Goal: Information Seeking & Learning: Check status

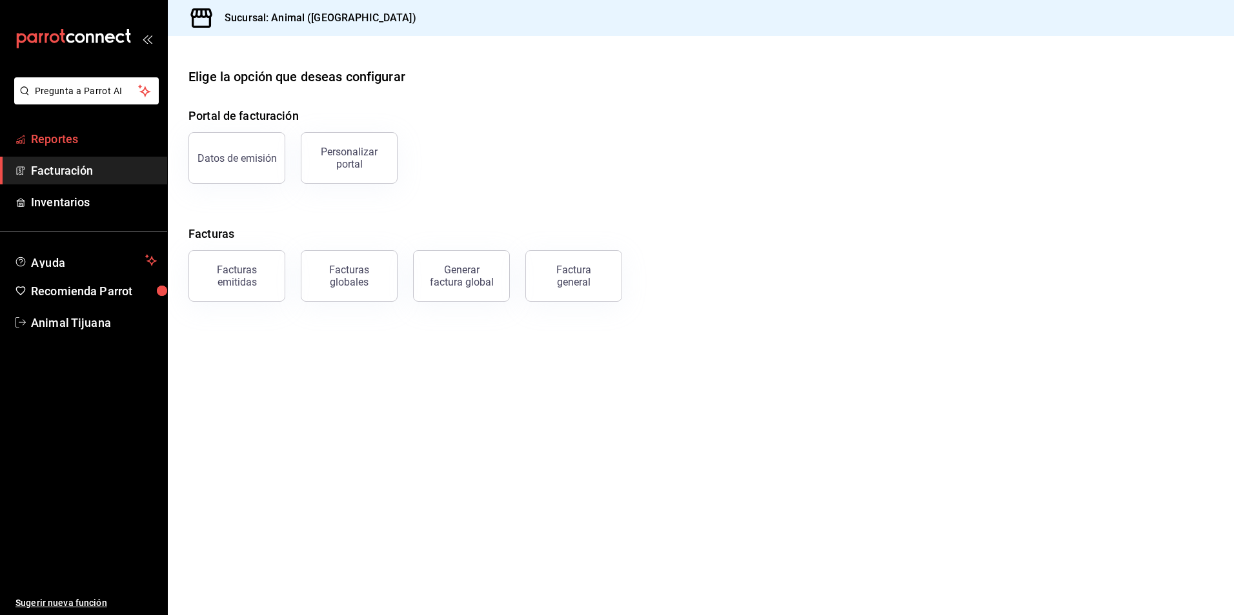
click at [50, 144] on span "Reportes" at bounding box center [94, 138] width 126 height 17
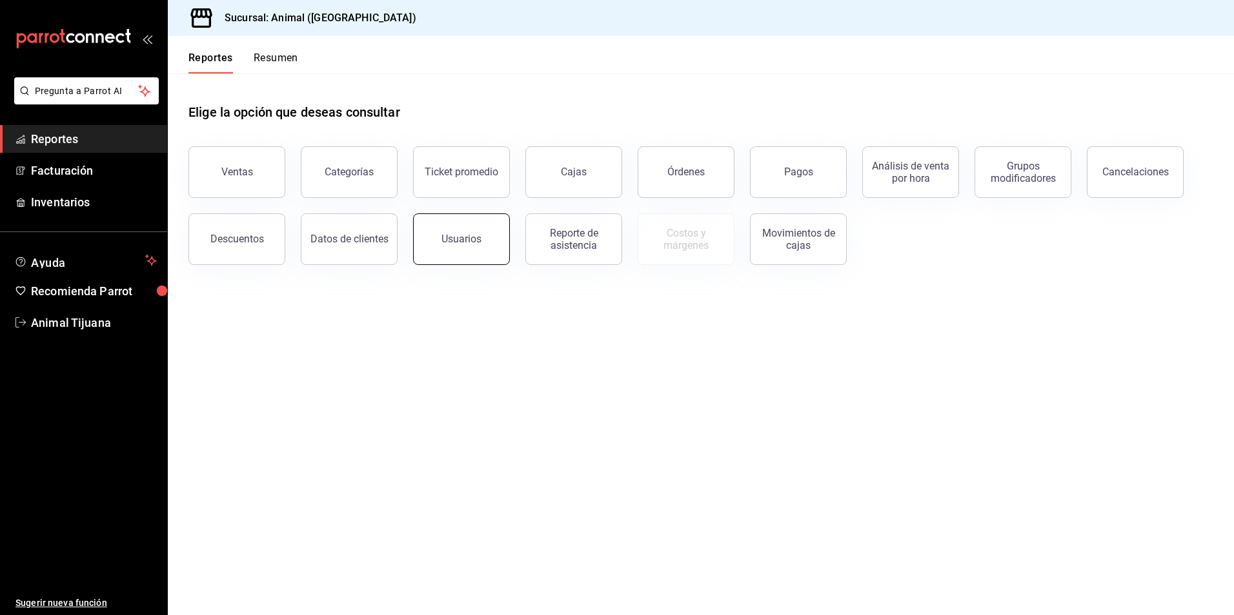
click at [450, 258] on button "Usuarios" at bounding box center [461, 240] width 97 height 52
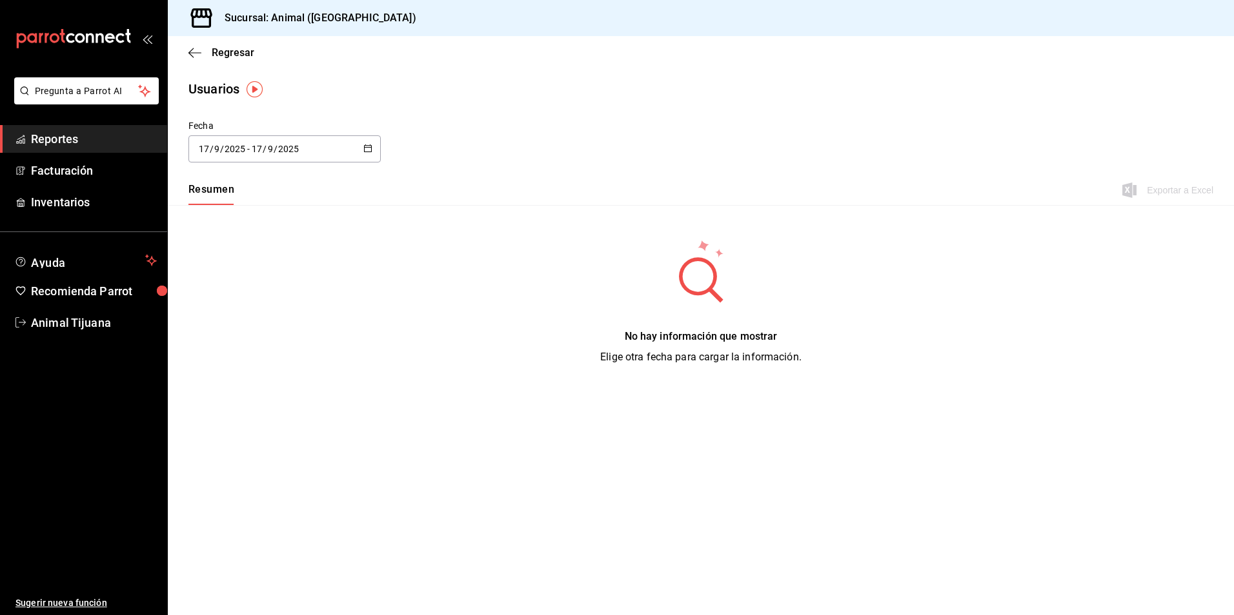
click at [365, 154] on button "button" at bounding box center [367, 149] width 9 height 11
click at [260, 337] on li "Rango de fechas" at bounding box center [249, 335] width 122 height 29
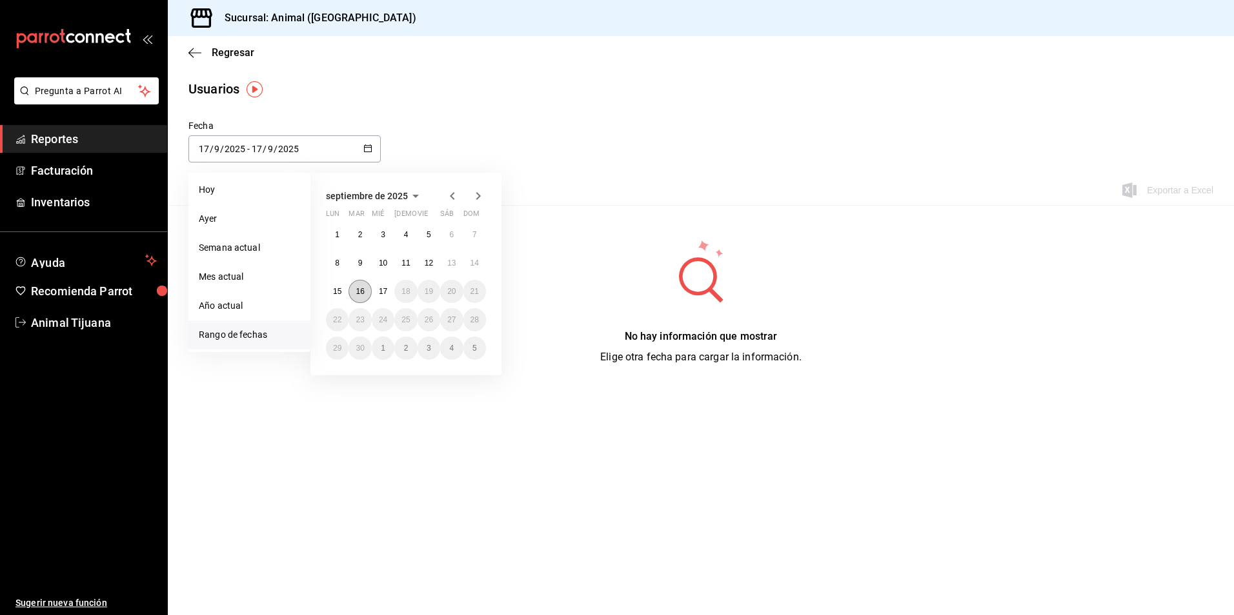
click at [368, 286] on button "16" at bounding box center [359, 291] width 23 height 23
click at [380, 292] on abbr "17" at bounding box center [383, 291] width 8 height 9
type input "2025-09-16"
type input "16"
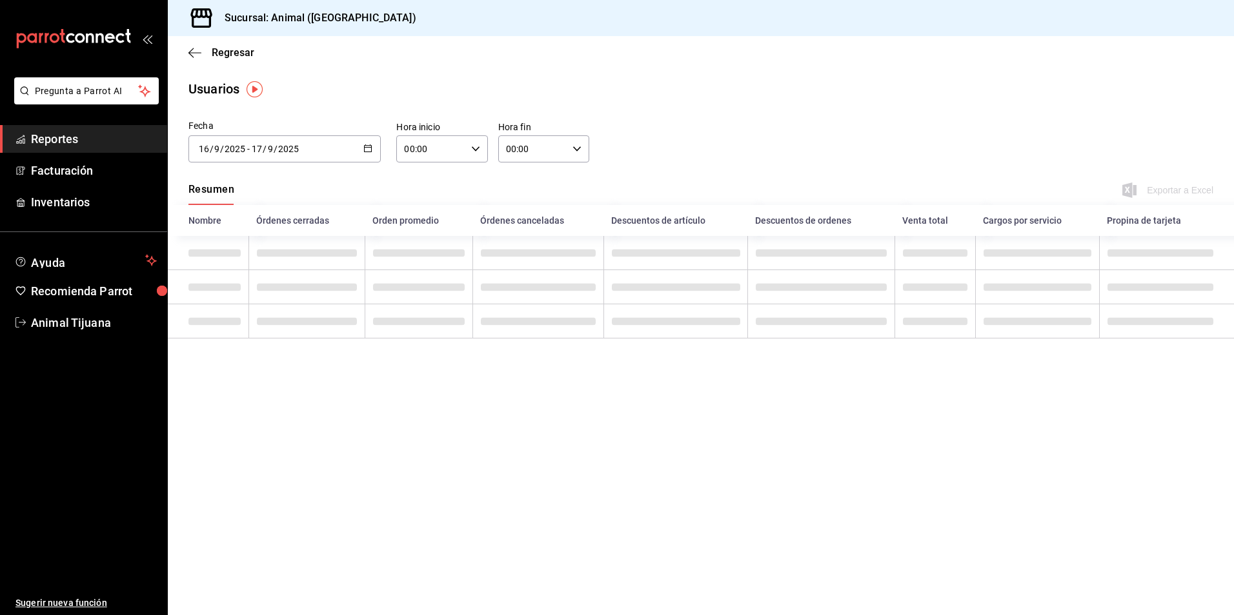
click at [480, 145] on div "00:00 Hora inicio" at bounding box center [441, 148] width 91 height 27
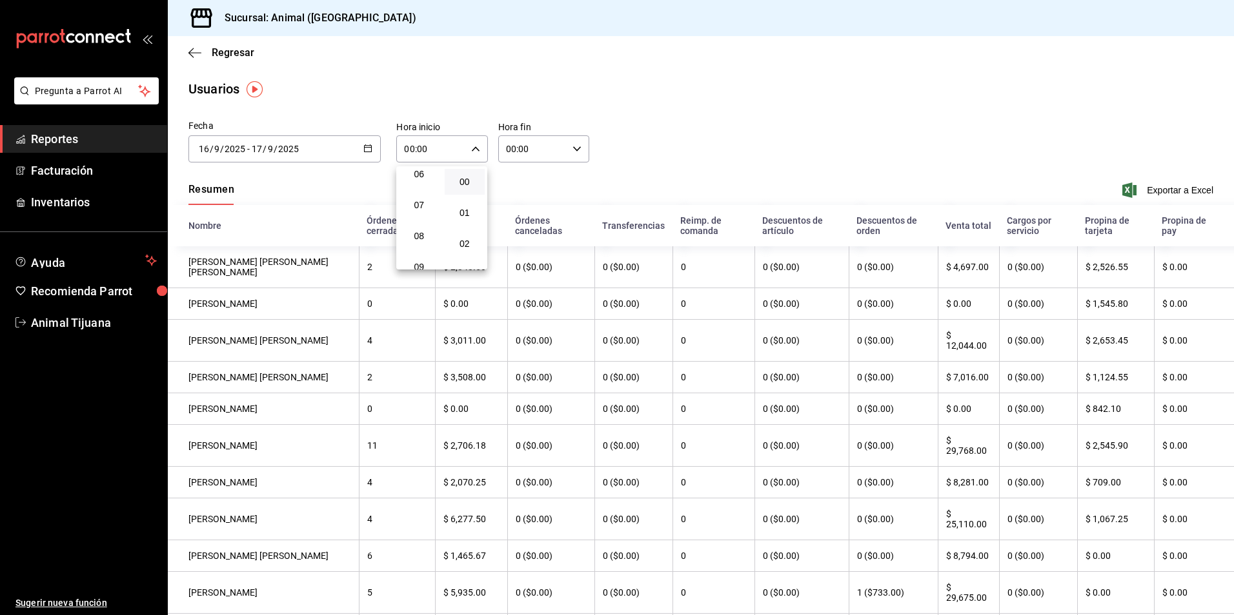
scroll to position [129, 0]
click at [425, 180] on span "04" at bounding box center [418, 177] width 25 height 10
type input "04:00"
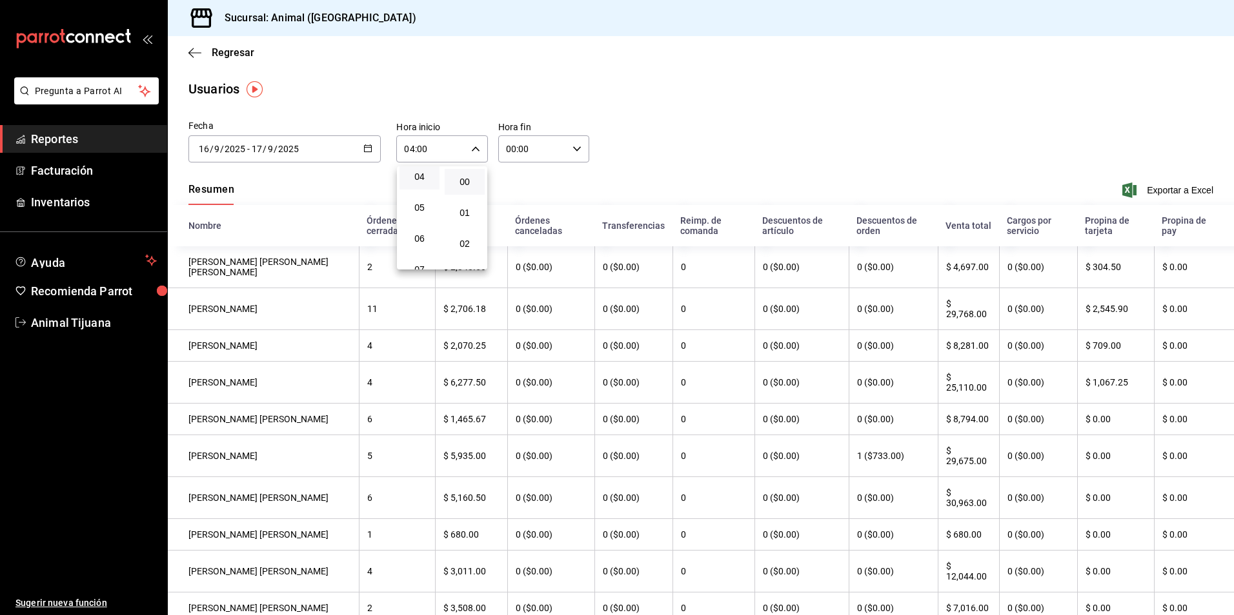
click at [575, 147] on div at bounding box center [617, 307] width 1234 height 615
click at [574, 147] on icon "button" at bounding box center [576, 149] width 9 height 9
click at [519, 246] on span "04" at bounding box center [517, 241] width 25 height 10
type input "04:00"
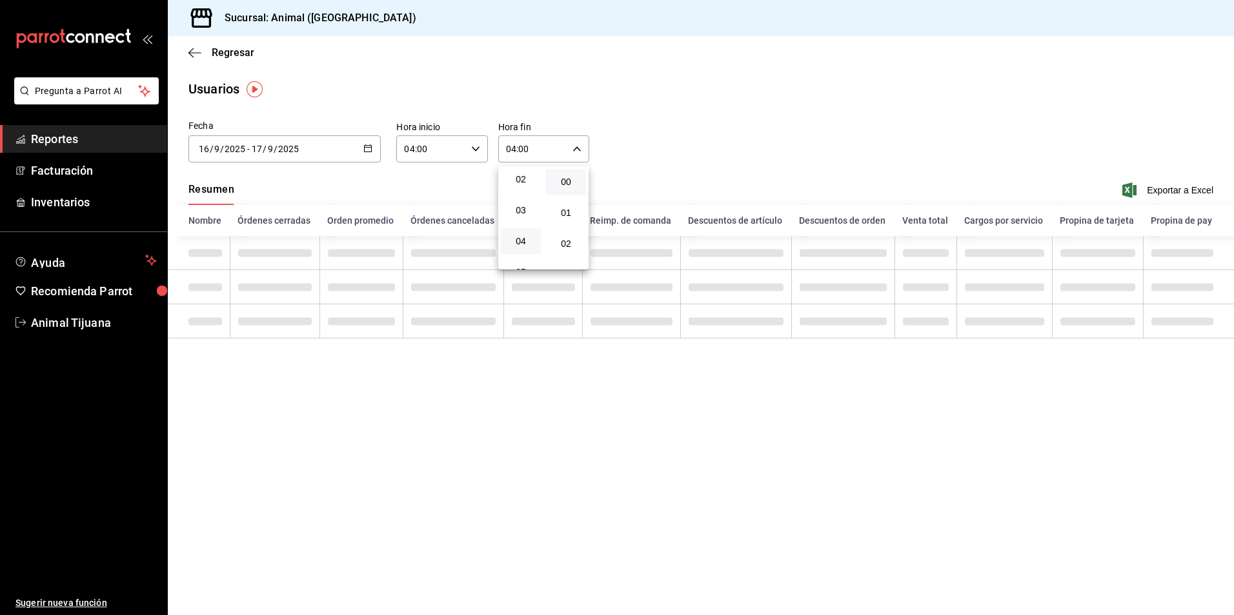
click at [651, 183] on div at bounding box center [617, 307] width 1234 height 615
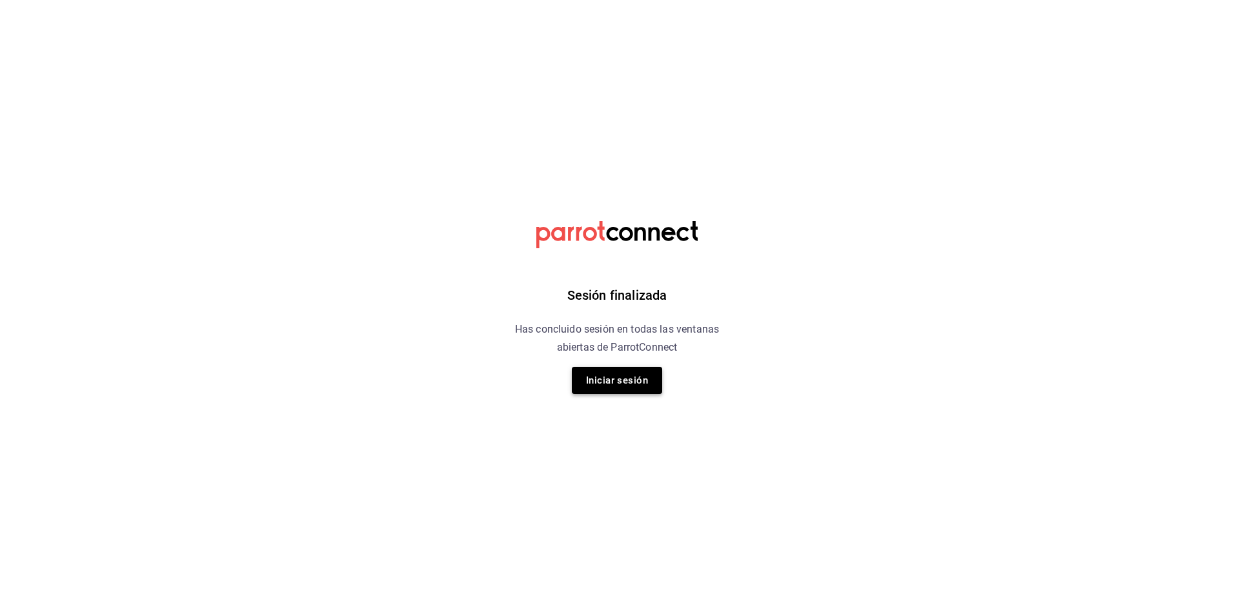
click at [645, 379] on button "Iniciar sesión" at bounding box center [617, 380] width 90 height 27
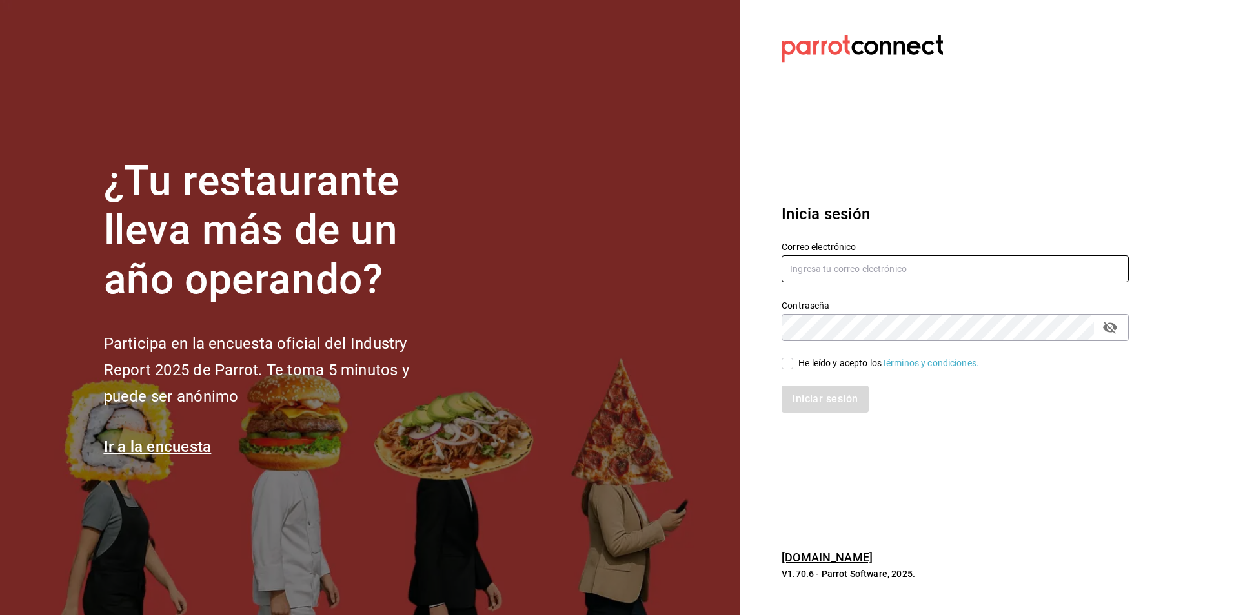
type input "Animal.tijuana@grupocosteno.com"
click at [783, 370] on div "Iniciar sesión" at bounding box center [947, 391] width 363 height 43
click at [786, 364] on input "He leído y acepto los Términos y condiciones." at bounding box center [787, 364] width 12 height 12
checkbox input "true"
click at [808, 396] on button "Iniciar sesión" at bounding box center [825, 399] width 88 height 27
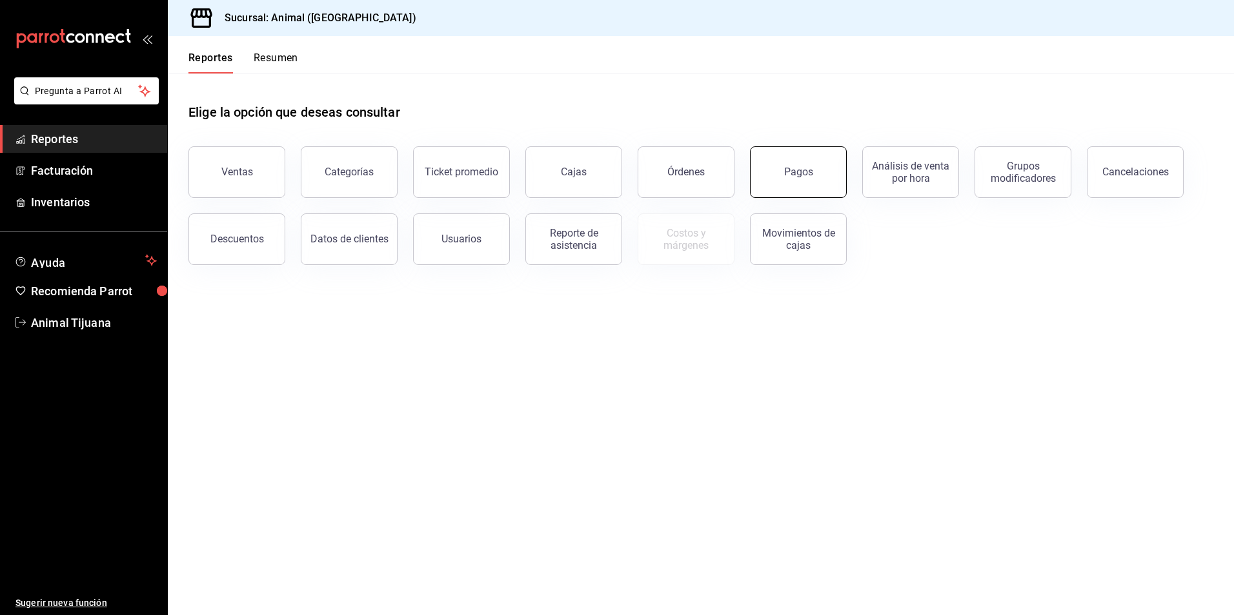
click at [793, 166] on button "Pagos" at bounding box center [798, 172] width 97 height 52
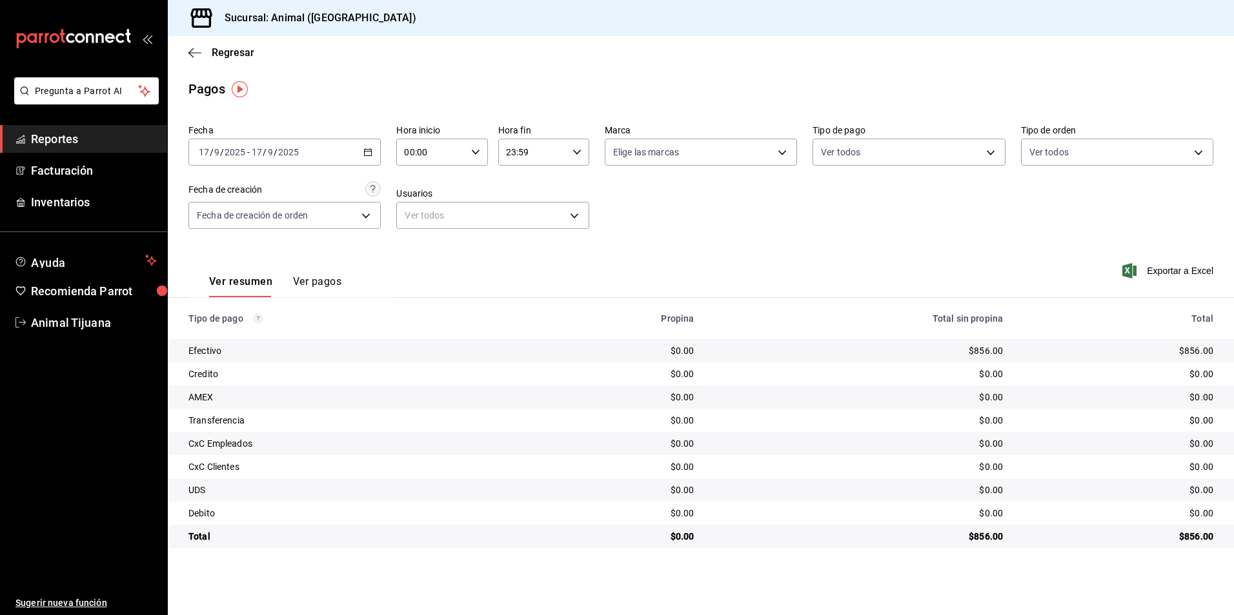
click at [446, 145] on input "00:00" at bounding box center [430, 152] width 69 height 26
click at [259, 145] on div at bounding box center [617, 307] width 1234 height 615
click at [260, 147] on input "17" at bounding box center [257, 152] width 12 height 10
click at [241, 181] on li "Hoy" at bounding box center [249, 191] width 121 height 29
click at [454, 159] on input "00:00" at bounding box center [430, 152] width 69 height 26
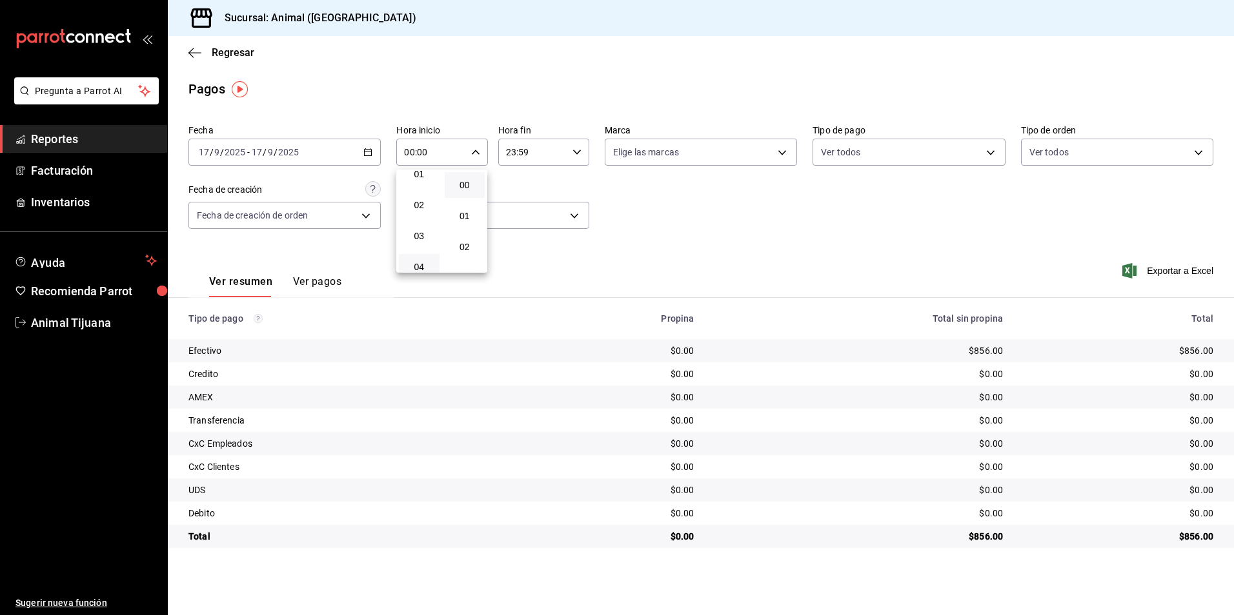
scroll to position [65, 0]
click at [407, 239] on button "04" at bounding box center [419, 245] width 41 height 26
type input "04:00"
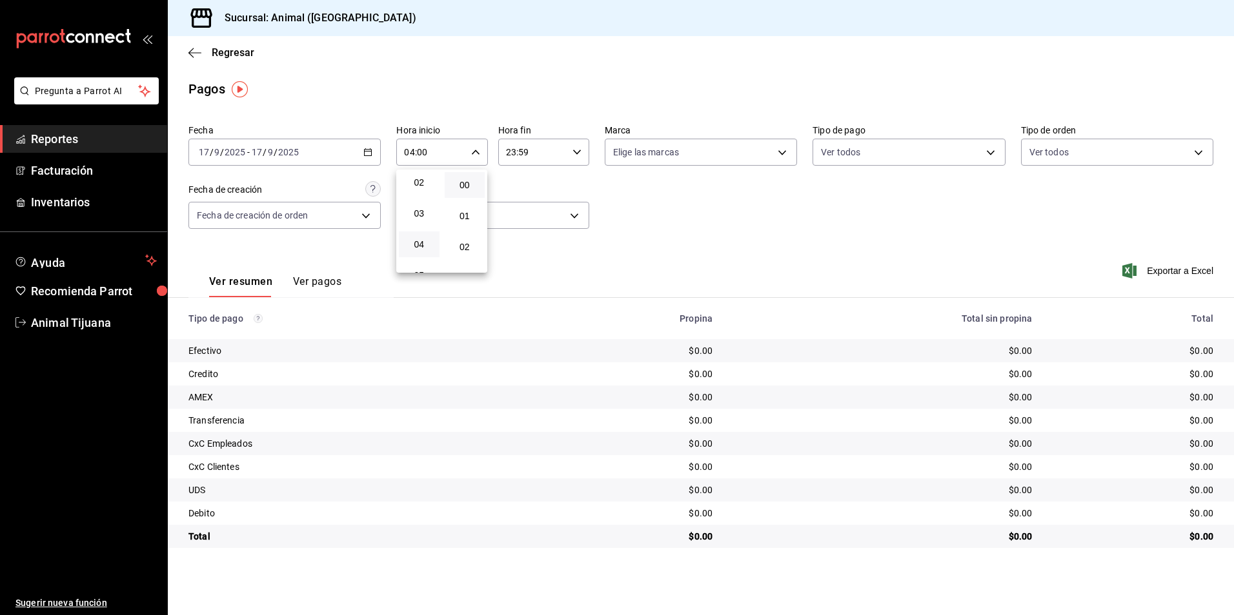
click at [654, 261] on div at bounding box center [617, 307] width 1234 height 615
click at [1168, 174] on div "Fecha [DATE] [DATE] - [DATE] [DATE] Hora inicio 04:00 Hora inicio Hora fin 23:5…" at bounding box center [700, 181] width 1025 height 125
click at [1095, 192] on div "Fecha [DATE] [DATE] - [DATE] [DATE] Hora inicio 04:00 Hora inicio Hora fin 23:5…" at bounding box center [700, 181] width 1025 height 125
click at [880, 155] on body "Pregunta a Parrot AI Reportes Facturación Inventarios Ayuda Recomienda Parrot A…" at bounding box center [617, 307] width 1234 height 615
click at [874, 197] on span "Ver todos" at bounding box center [867, 202] width 39 height 14
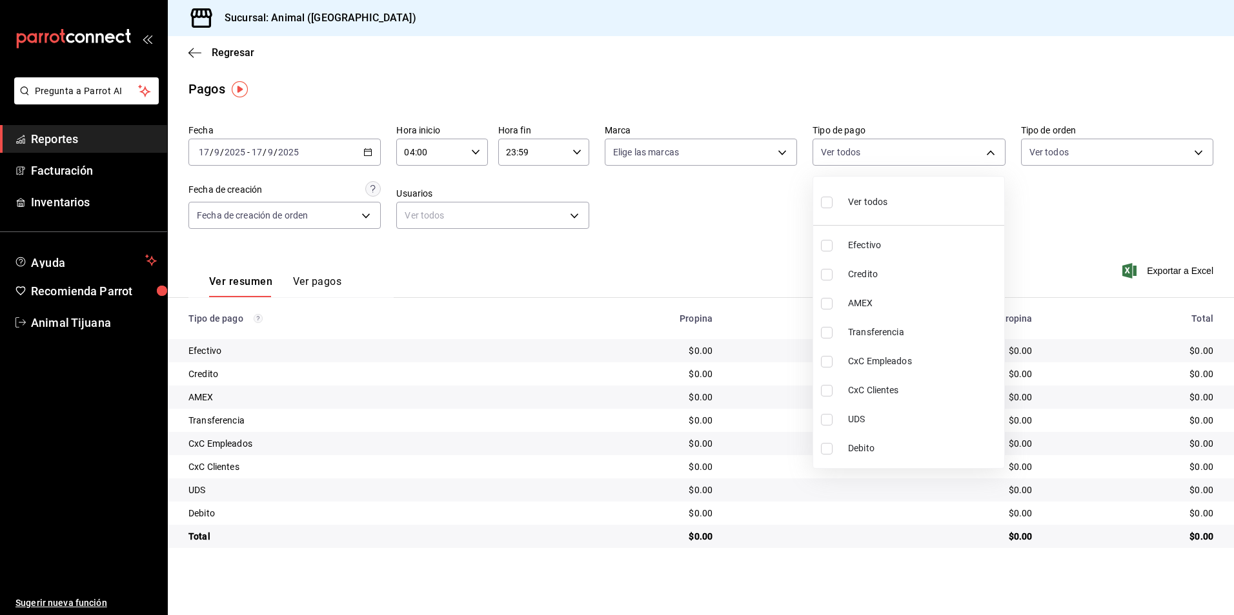
type input "b84c62b8-b02c-4970-ab2e-e166616419f2,235ce608-f464-428a-9a71-314f665367d1,53567…"
checkbox input "true"
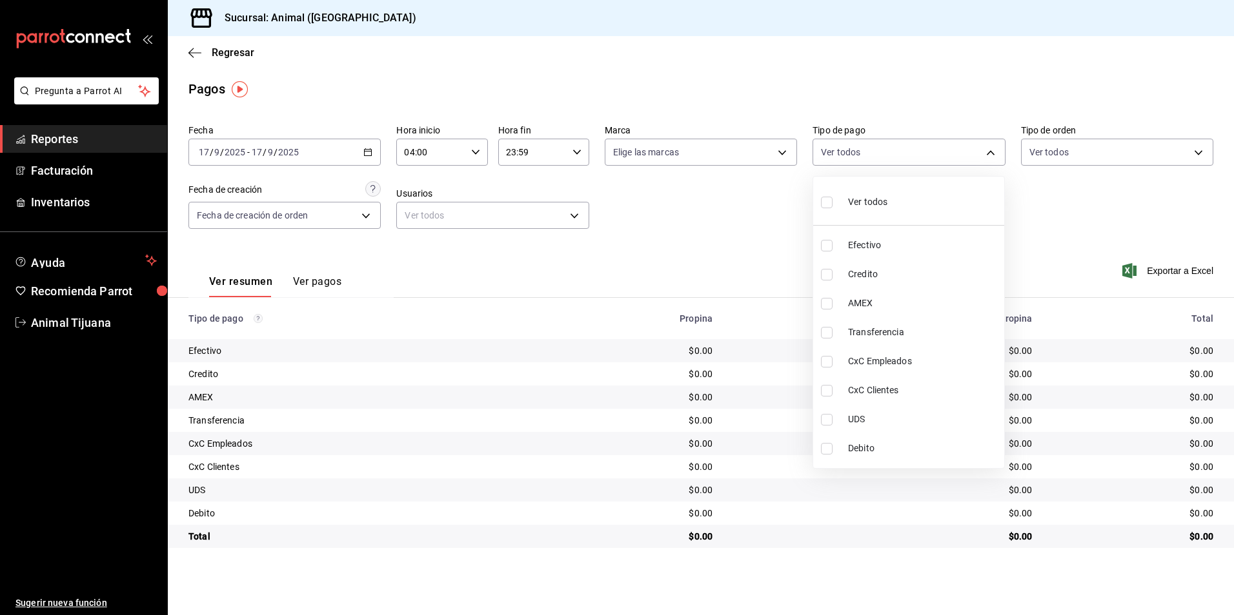
checkbox input "true"
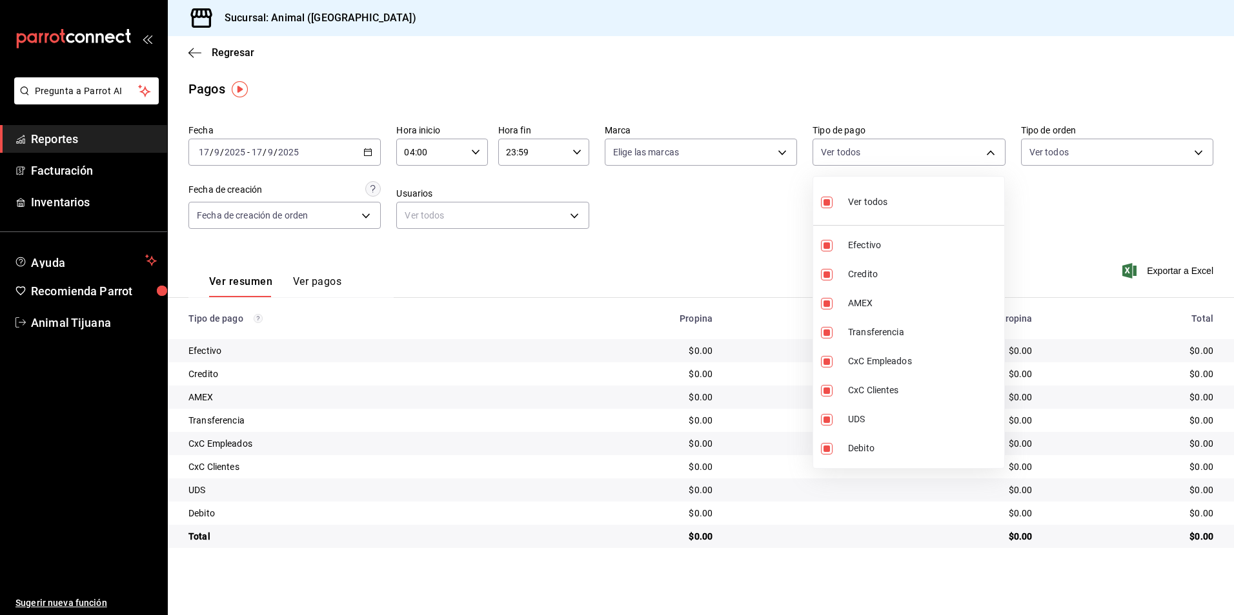
click at [874, 197] on span "Ver todos" at bounding box center [867, 202] width 39 height 14
checkbox input "false"
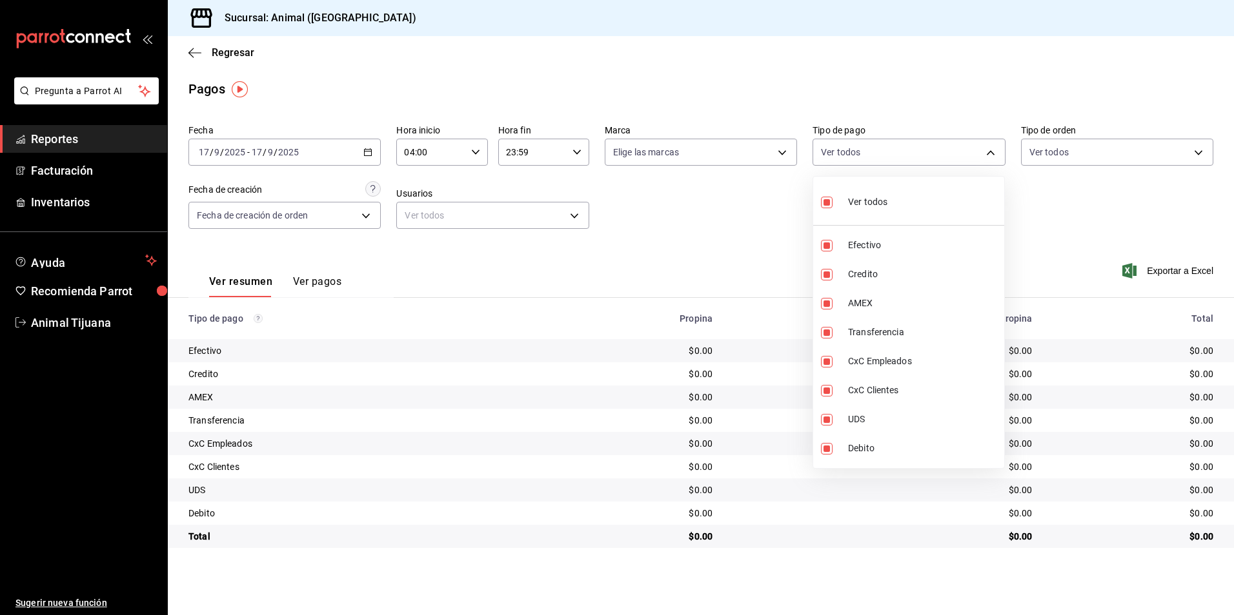
checkbox input "false"
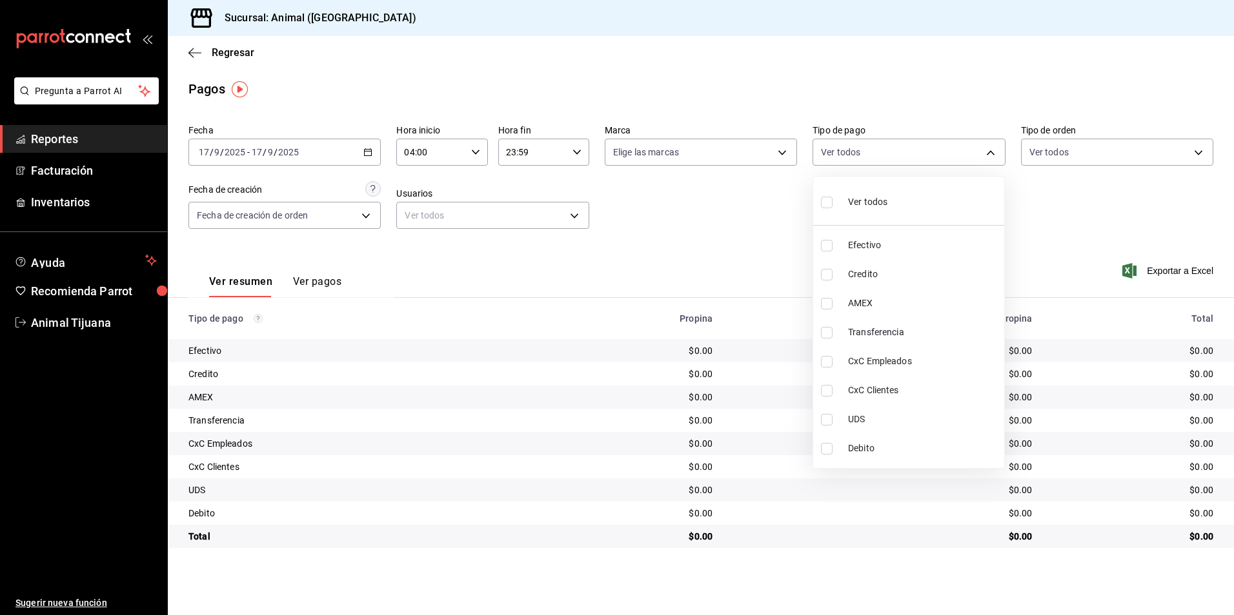
click at [854, 209] on div "Ver todos" at bounding box center [854, 201] width 66 height 28
type input "b84c62b8-b02c-4970-ab2e-e166616419f2,235ce608-f464-428a-9a71-314f665367d1,53567…"
checkbox input "true"
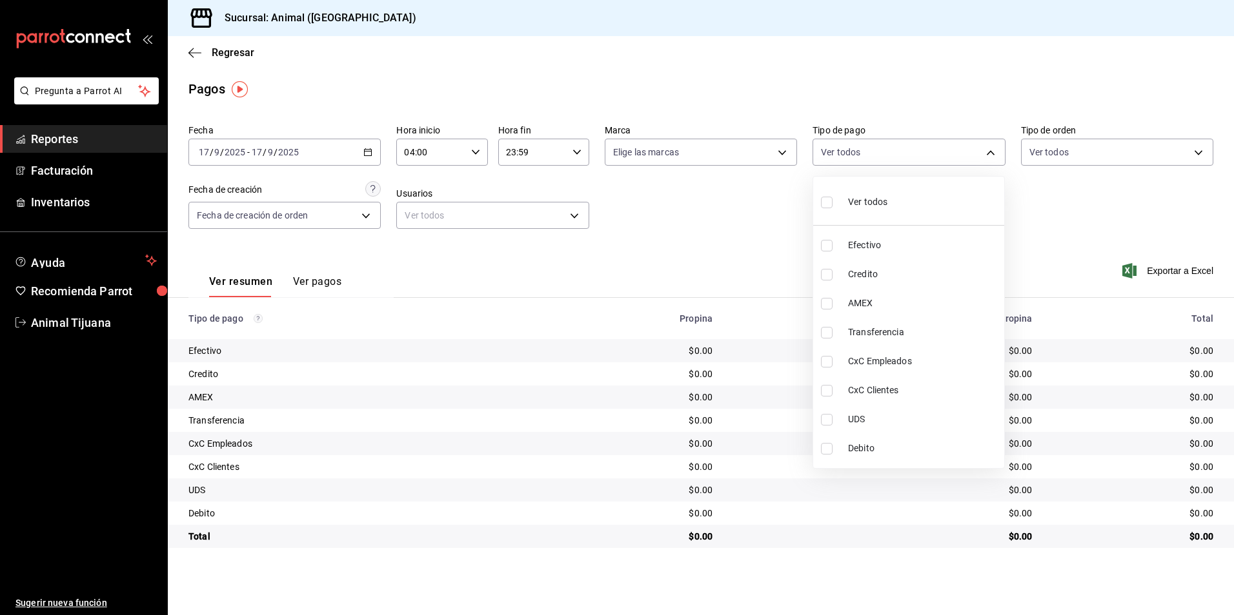
checkbox input "true"
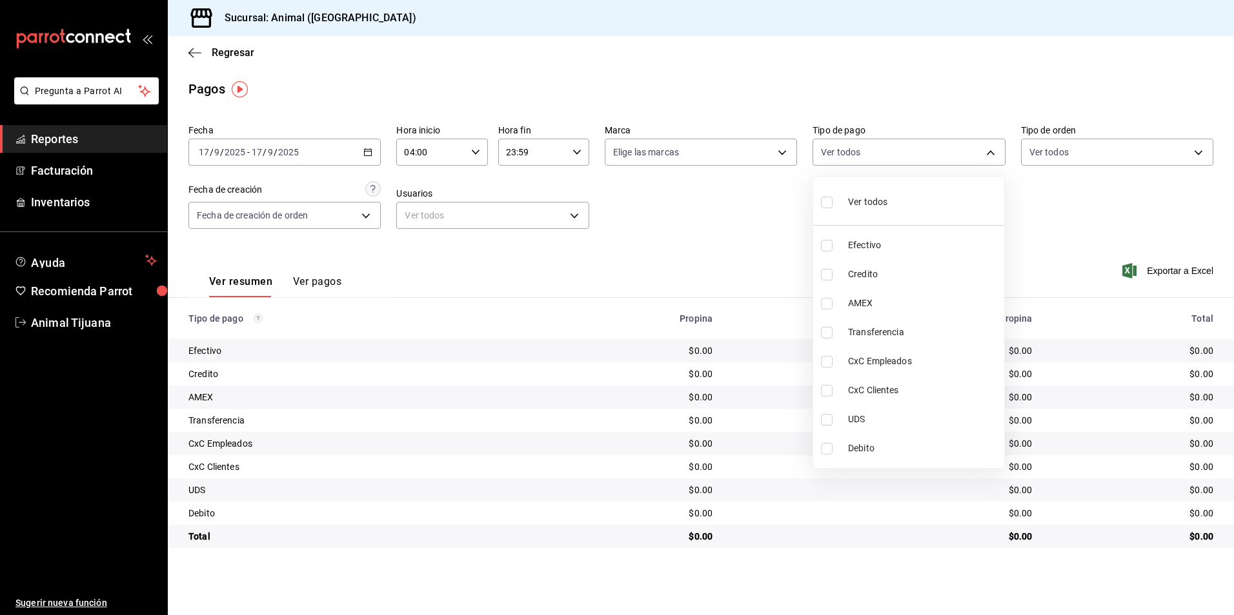
checkbox input "true"
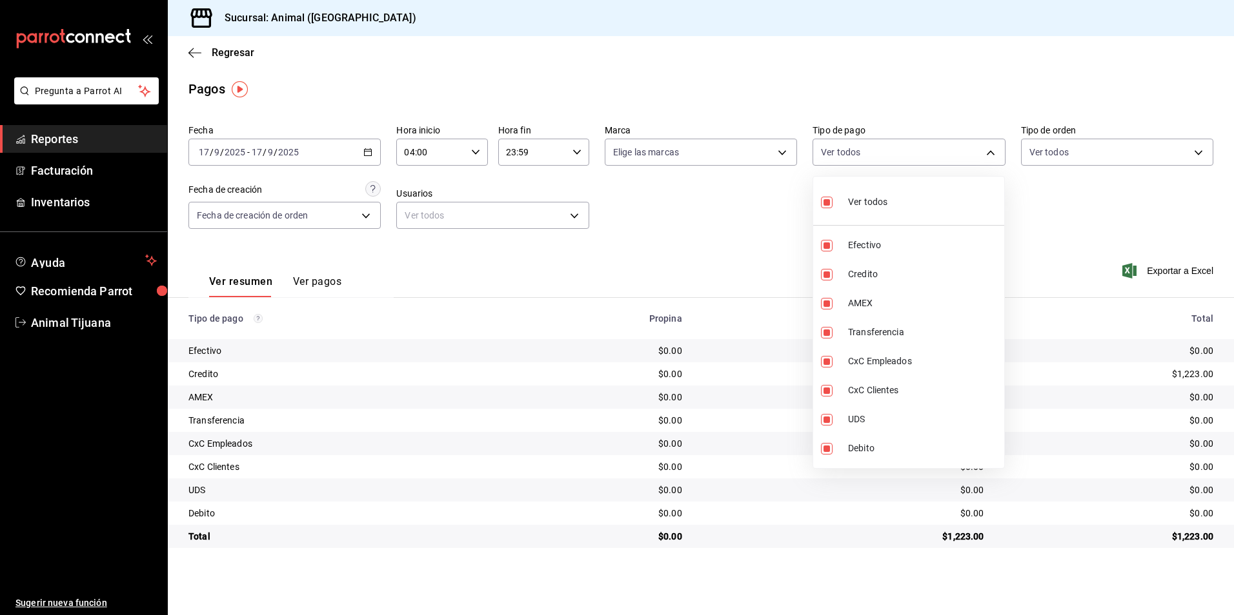
click at [854, 209] on div "Ver todos" at bounding box center [854, 201] width 66 height 28
checkbox input "false"
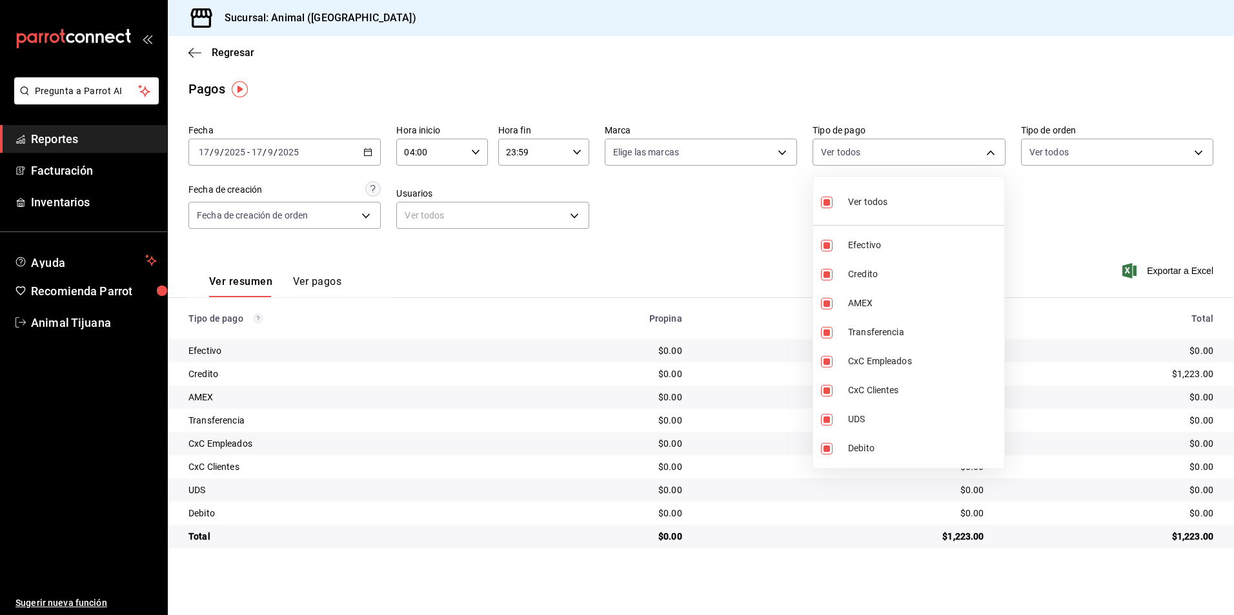
checkbox input "false"
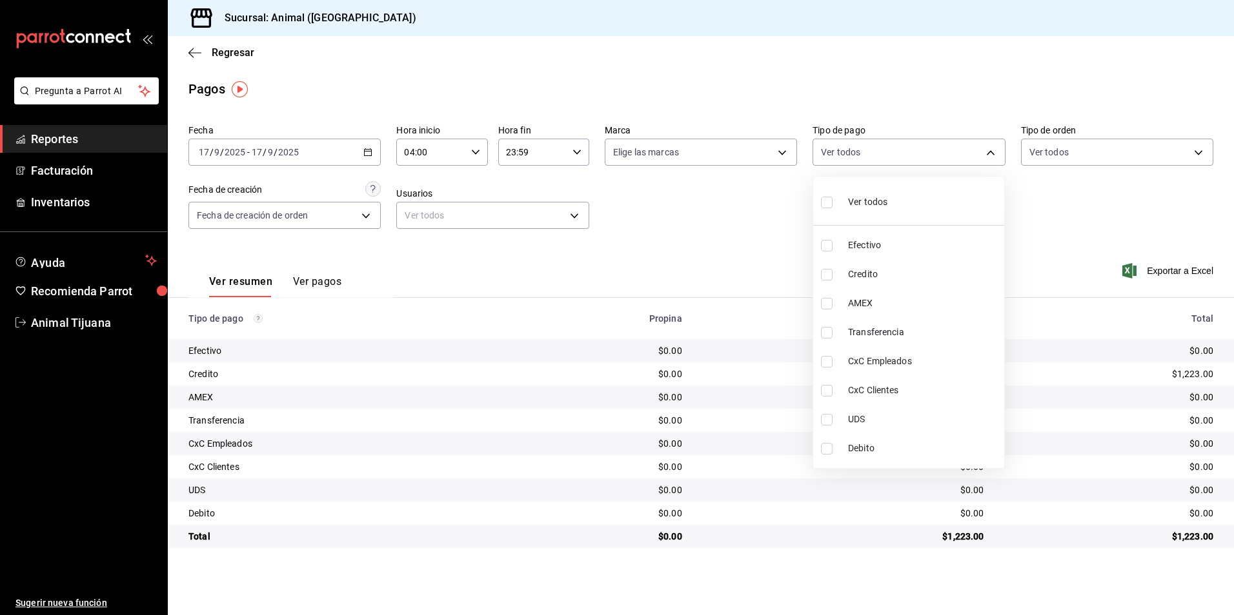
click at [905, 193] on li "Ver todos" at bounding box center [908, 201] width 191 height 38
type input "b84c62b8-b02c-4970-ab2e-e166616419f2,235ce608-f464-428a-9a71-314f665367d1,53567…"
checkbox input "true"
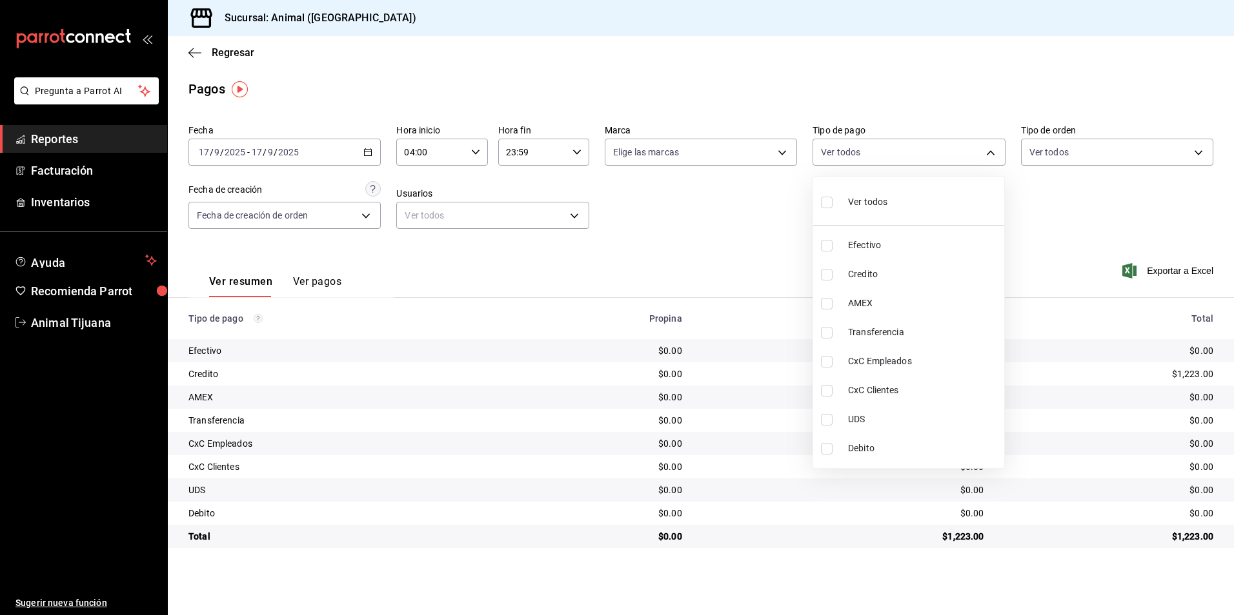
checkbox input "true"
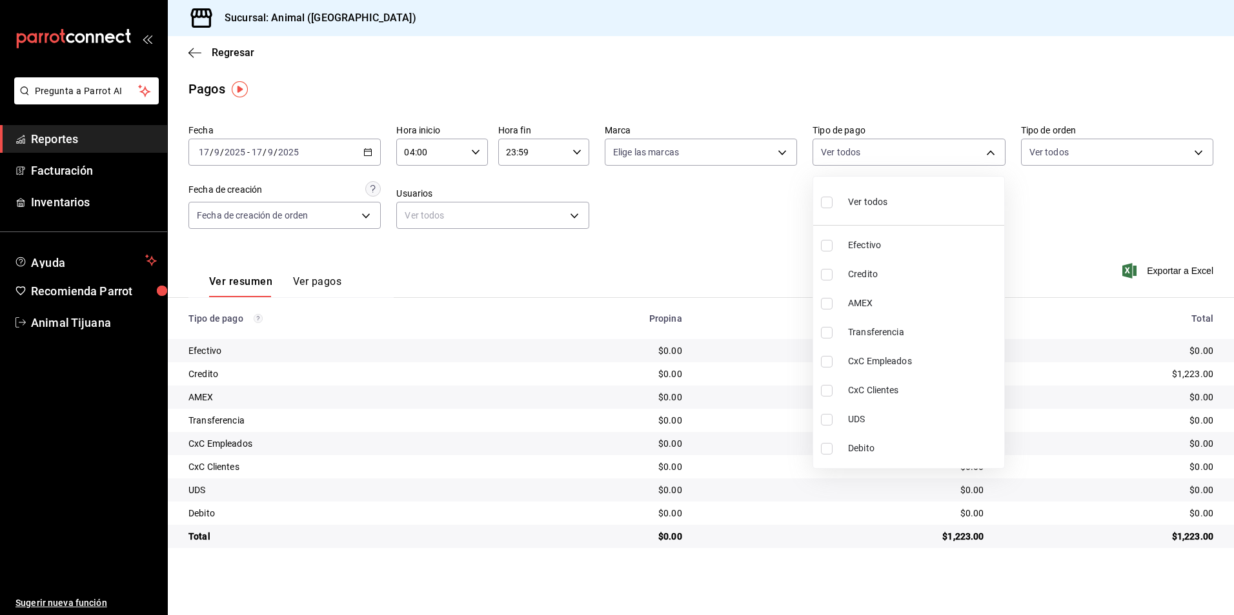
checkbox input "true"
click at [894, 201] on li "Ver todos" at bounding box center [908, 201] width 191 height 38
checkbox input "false"
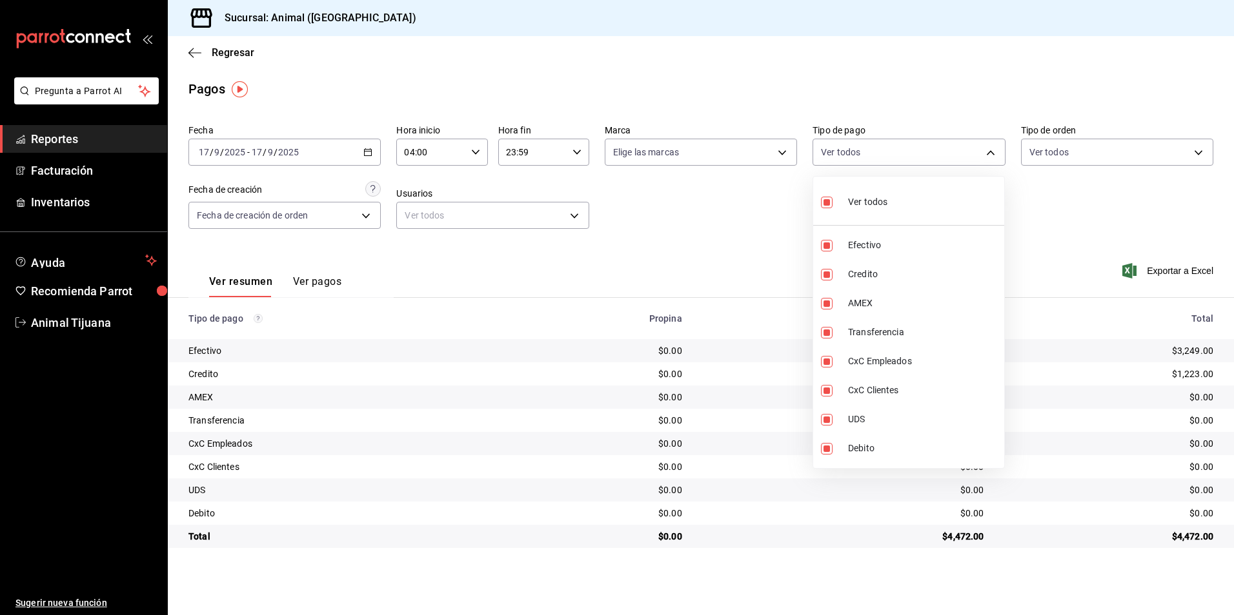
checkbox input "false"
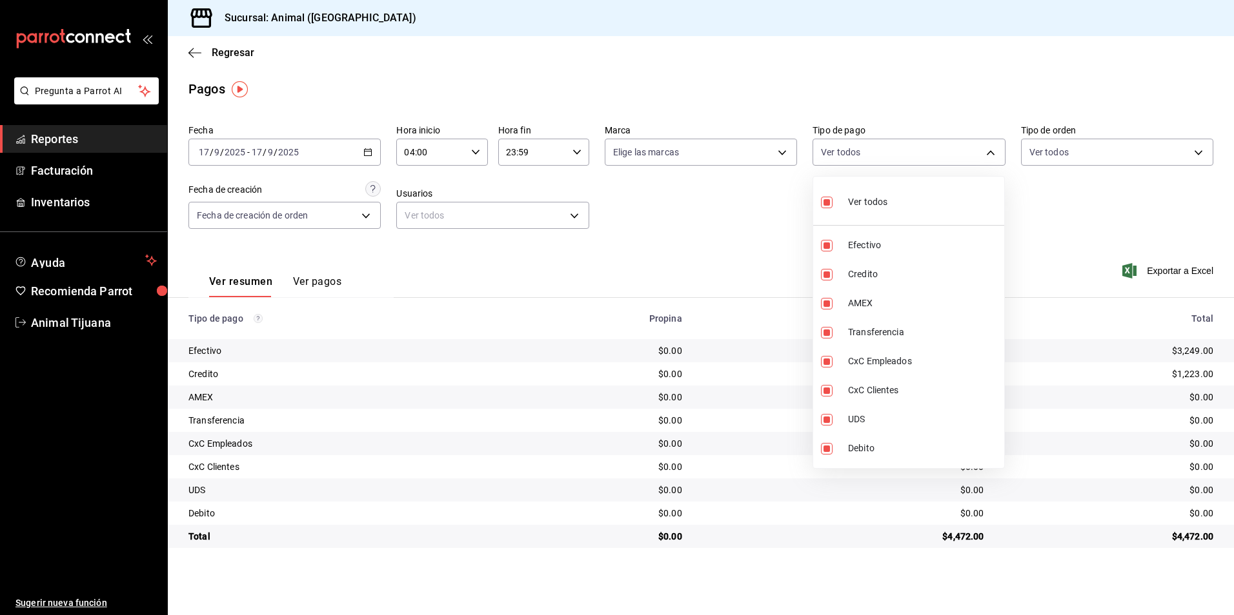
checkbox input "false"
